Goal: Transaction & Acquisition: Purchase product/service

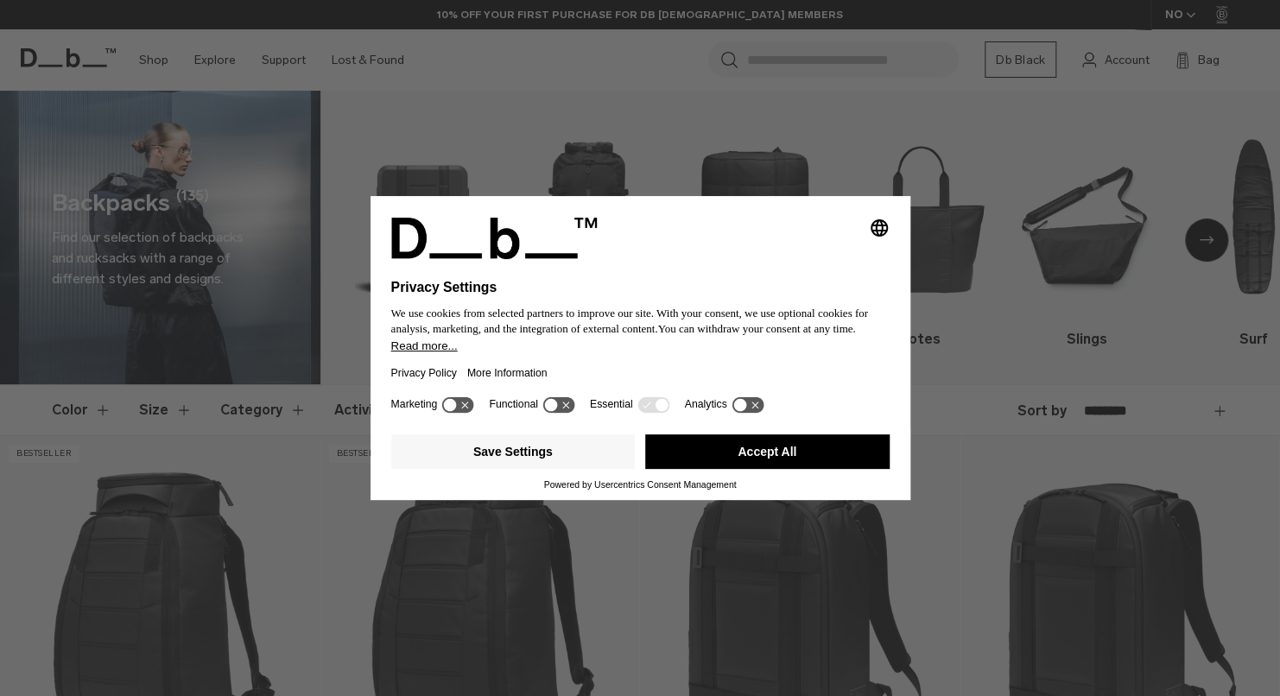
drag, startPoint x: 754, startPoint y: 456, endPoint x: 775, endPoint y: 376, distance: 82.9
click at [755, 456] on button "Accept All" at bounding box center [767, 451] width 244 height 35
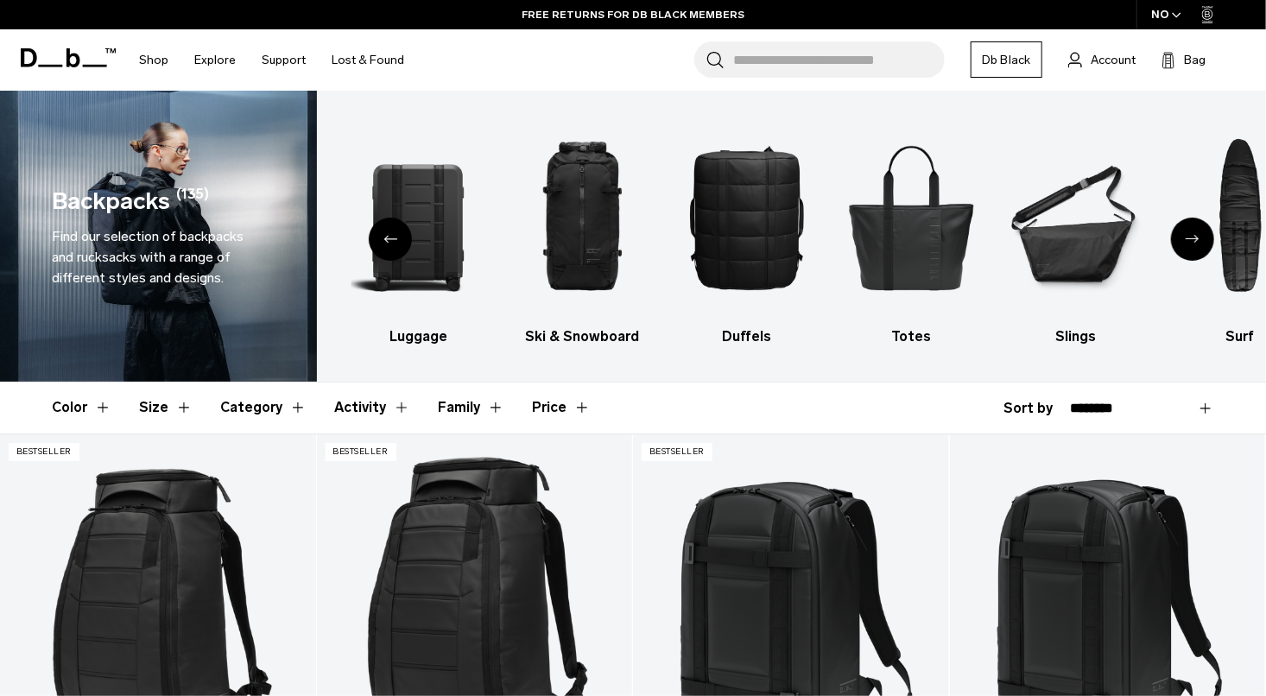
click at [1209, 239] on div "Next slide" at bounding box center [1192, 239] width 43 height 43
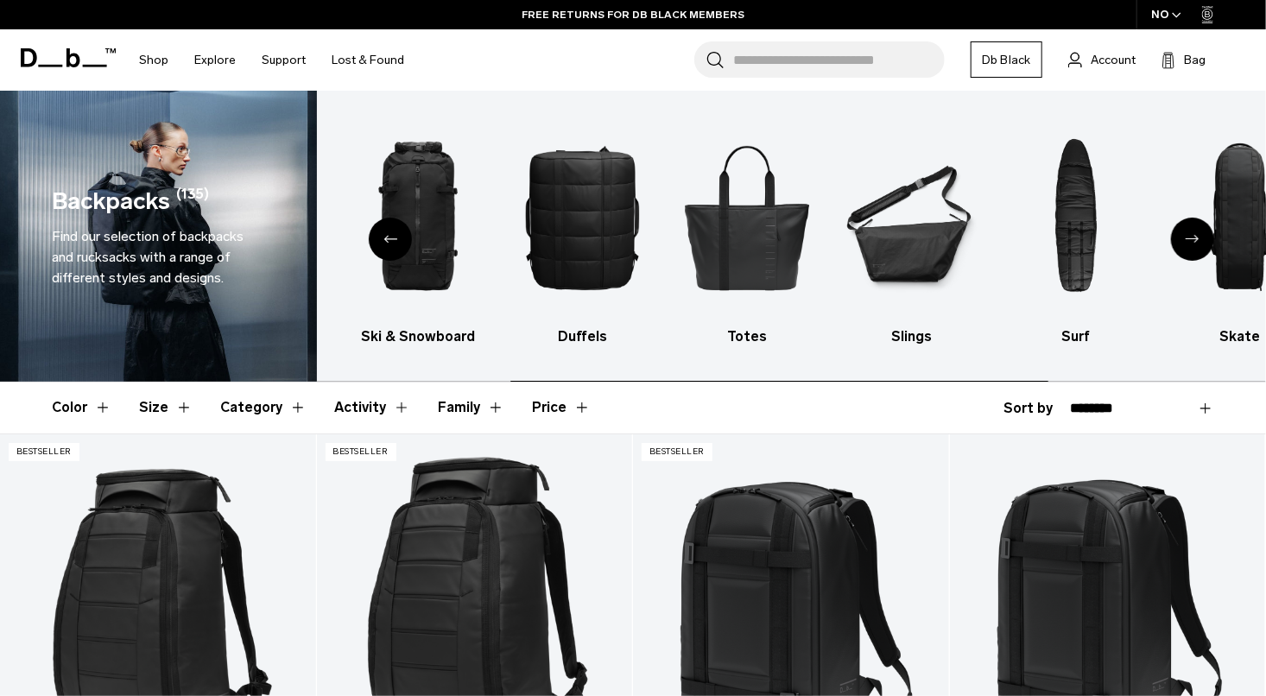
click at [1199, 239] on icon "Next slide" at bounding box center [1193, 239] width 14 height 8
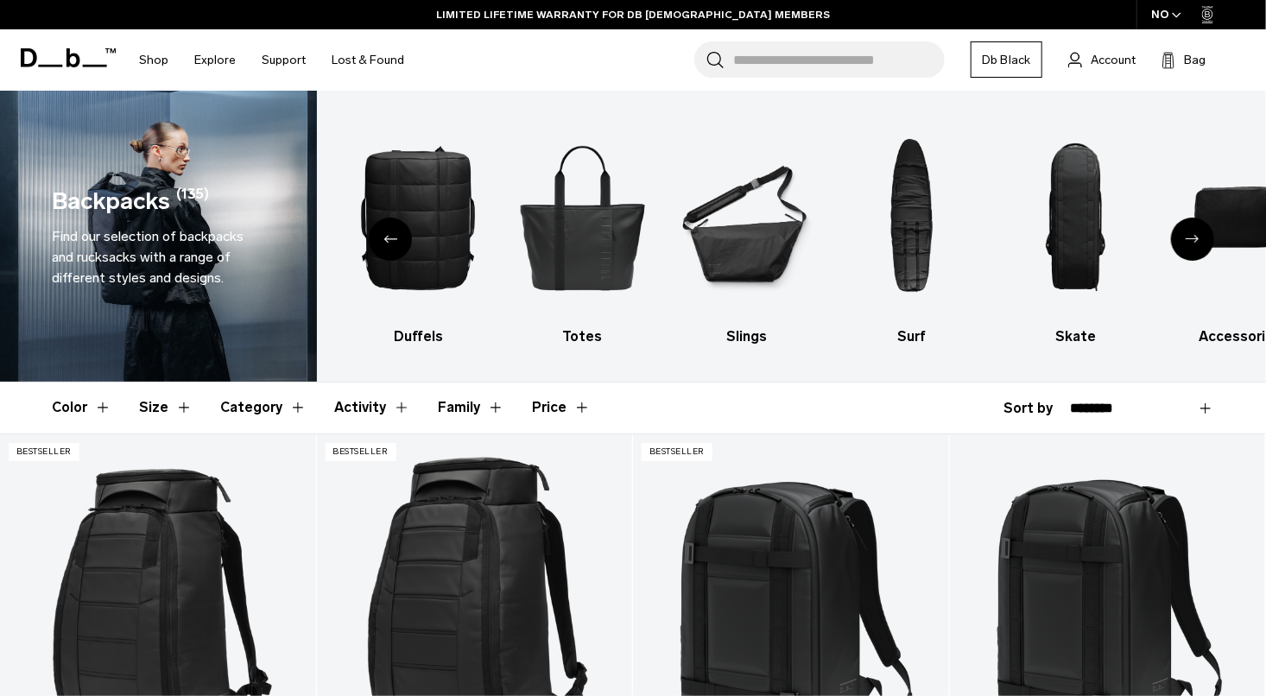
click at [1199, 237] on div "Next slide" at bounding box center [1192, 239] width 43 height 43
click at [1199, 237] on icon "Next slide" at bounding box center [1193, 239] width 14 height 8
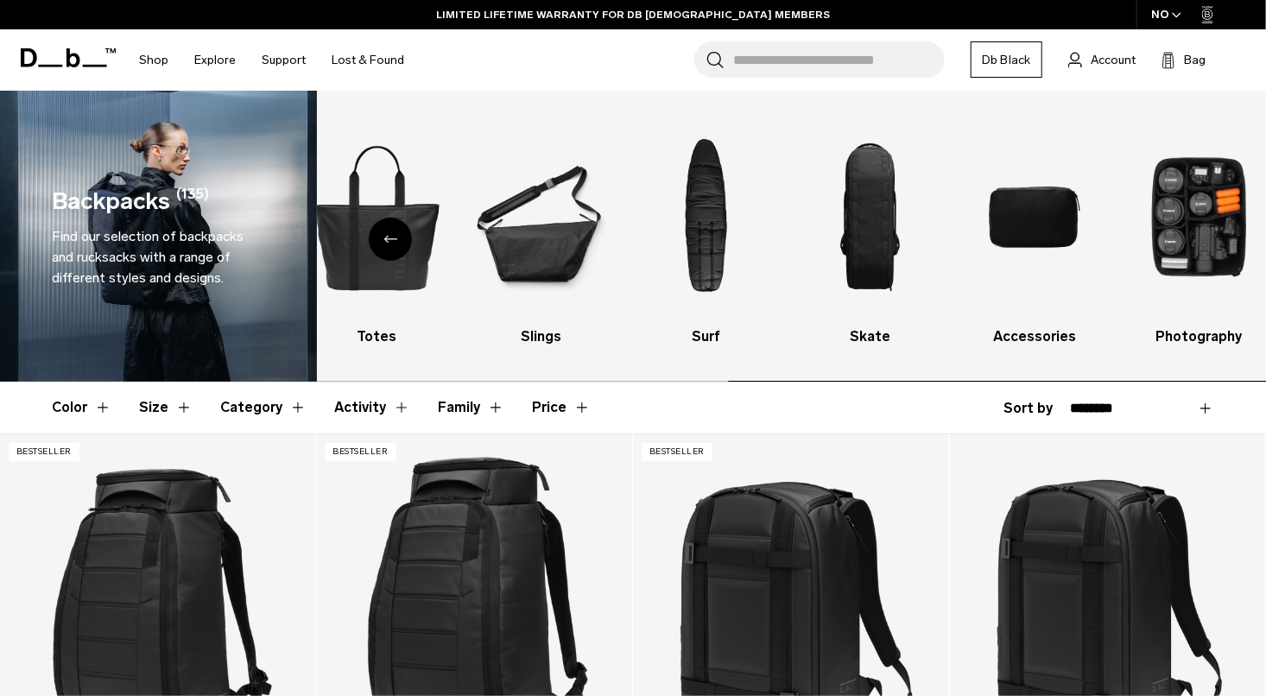
click at [1196, 237] on div "All products [GEOGRAPHIC_DATA] Ski & Snowboard [GEOGRAPHIC_DATA] Totes Slings S…" at bounding box center [792, 236] width 950 height 291
click at [1196, 237] on img "10 / 10" at bounding box center [1199, 217] width 134 height 201
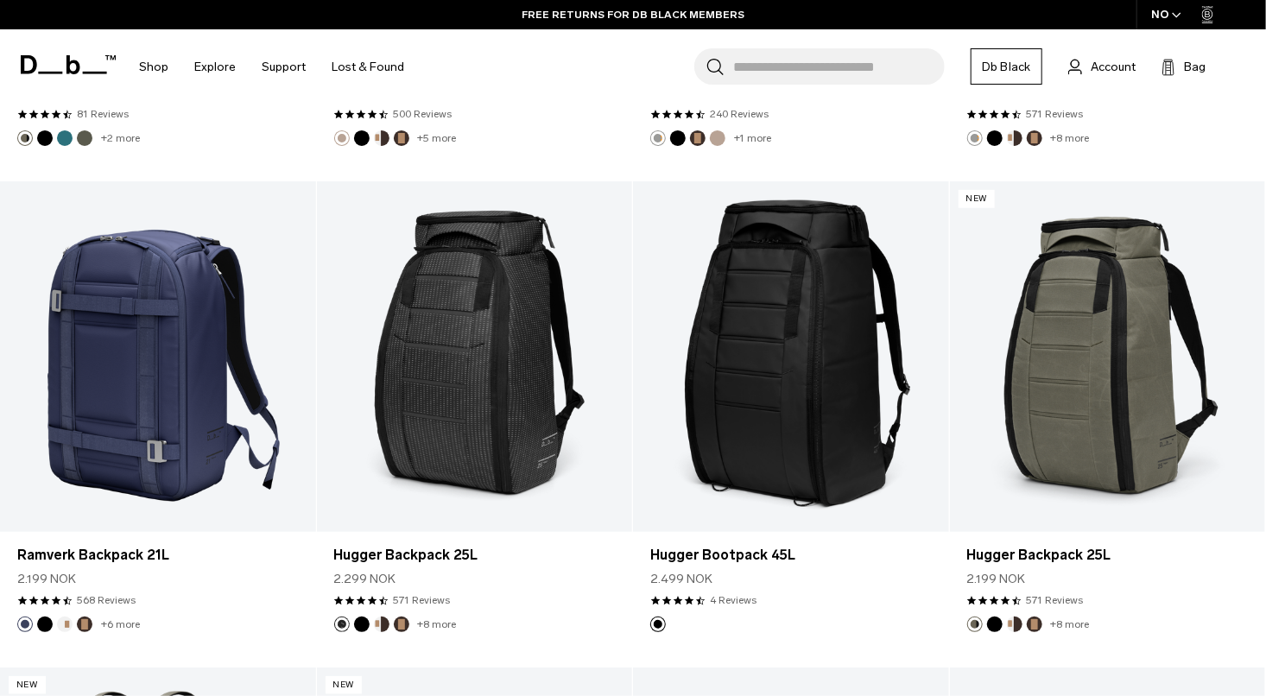
scroll to position [3439, 0]
